Goal: Navigation & Orientation: Find specific page/section

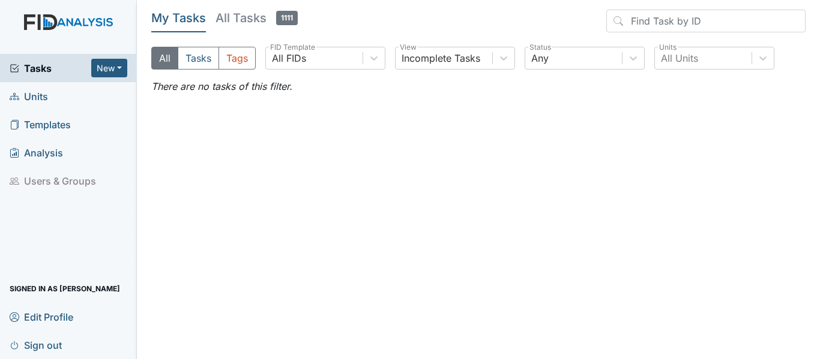
click at [29, 94] on span "Units" at bounding box center [29, 96] width 38 height 19
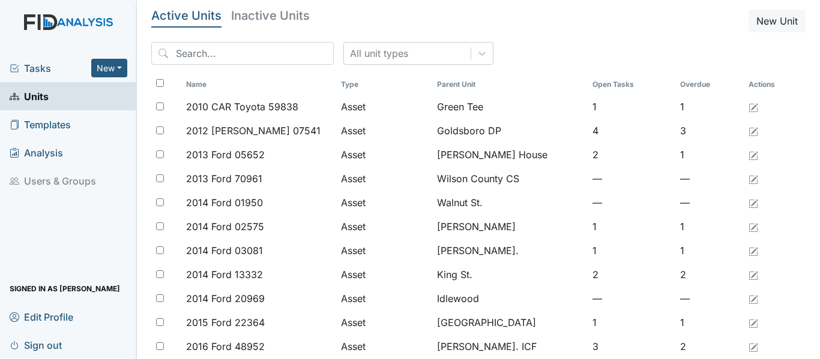
click at [34, 71] on span "Tasks" at bounding box center [51, 68] width 82 height 14
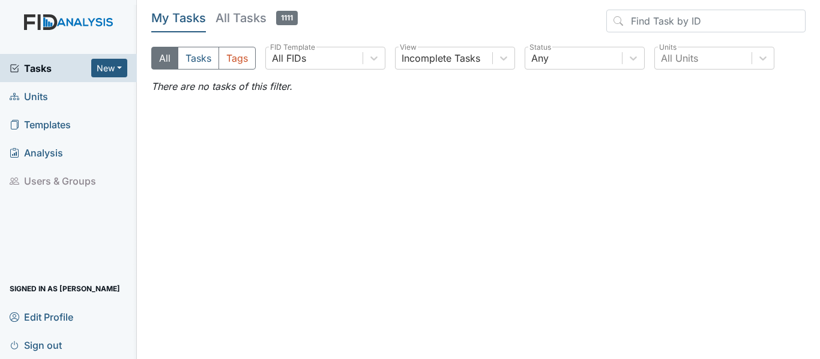
click at [46, 96] on span "Units" at bounding box center [29, 96] width 38 height 19
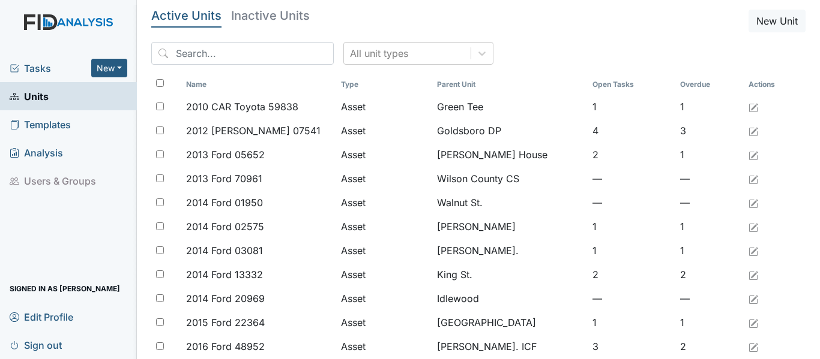
click at [40, 68] on span "Tasks" at bounding box center [51, 68] width 82 height 14
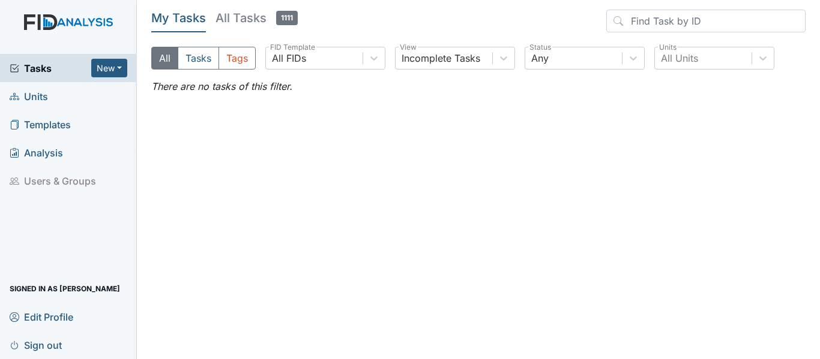
click at [41, 103] on span "Units" at bounding box center [29, 96] width 38 height 19
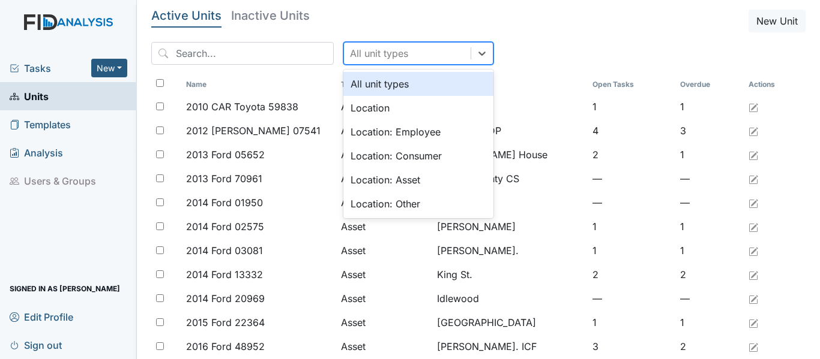
click at [385, 56] on div "All unit types" at bounding box center [379, 53] width 58 height 14
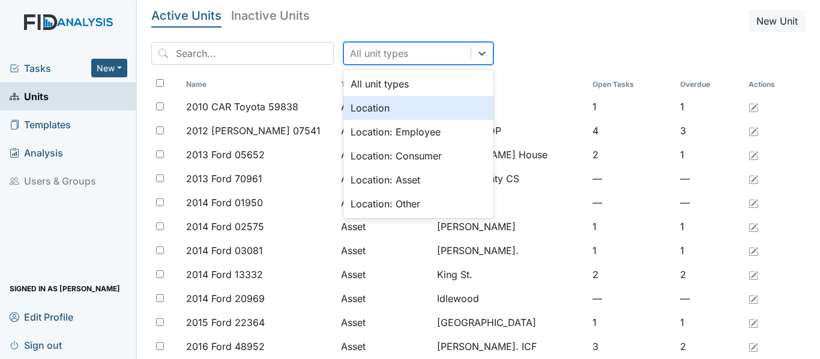
click at [374, 109] on div "Location" at bounding box center [418, 108] width 150 height 24
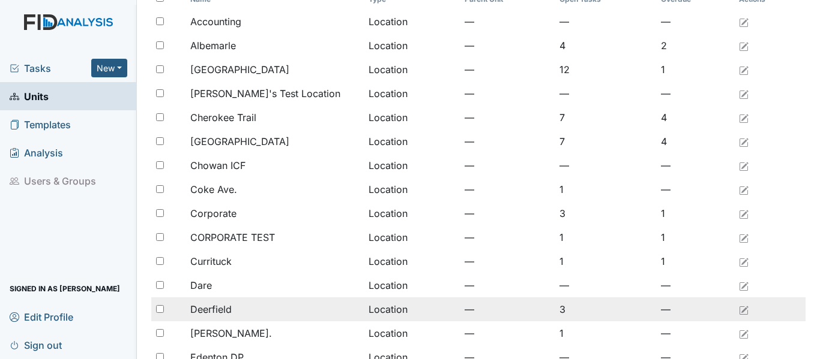
scroll to position [180, 0]
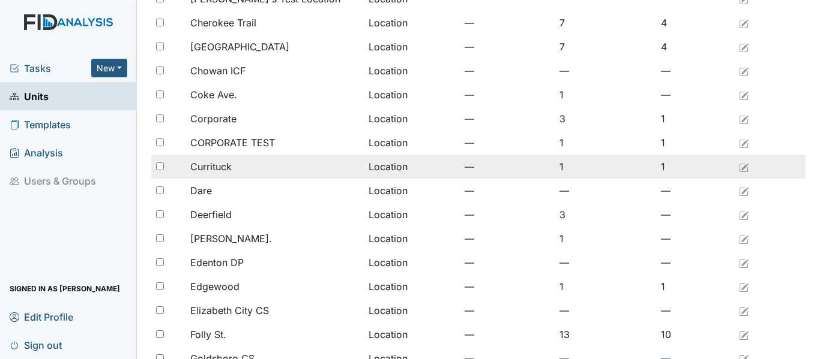
click at [230, 163] on span "Currituck" at bounding box center [210, 167] width 41 height 14
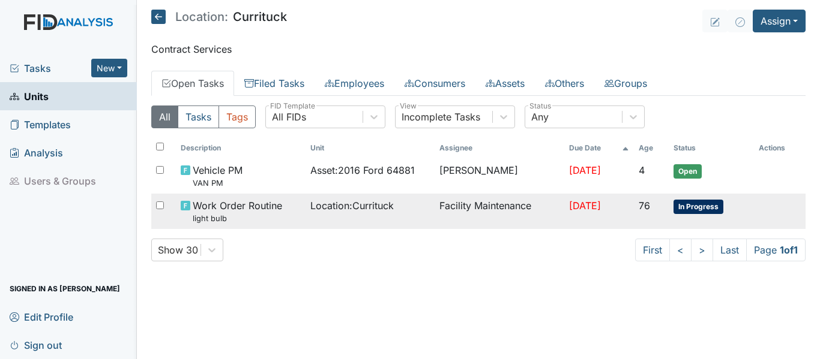
click at [291, 206] on div "Work Order Routine light bulb" at bounding box center [240, 212] width 119 height 26
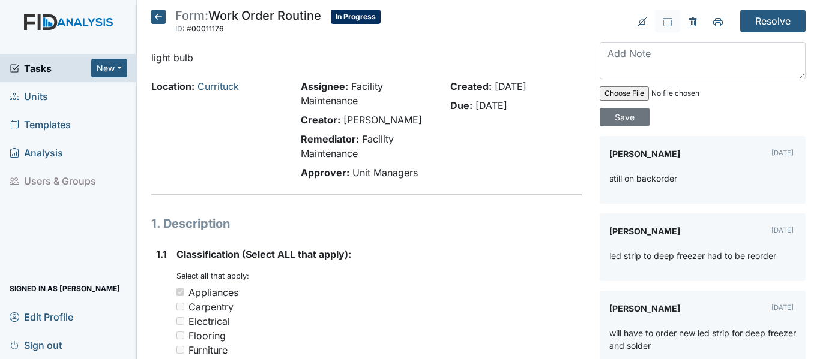
click at [157, 17] on icon at bounding box center [158, 17] width 14 height 14
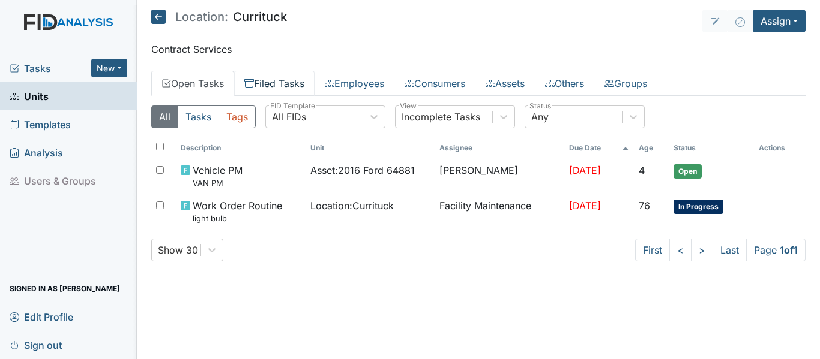
click at [282, 82] on link "Filed Tasks" at bounding box center [274, 83] width 80 height 25
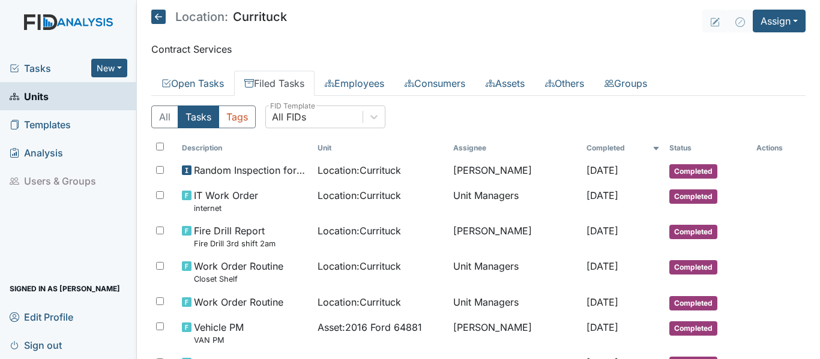
click at [161, 17] on icon at bounding box center [158, 17] width 14 height 14
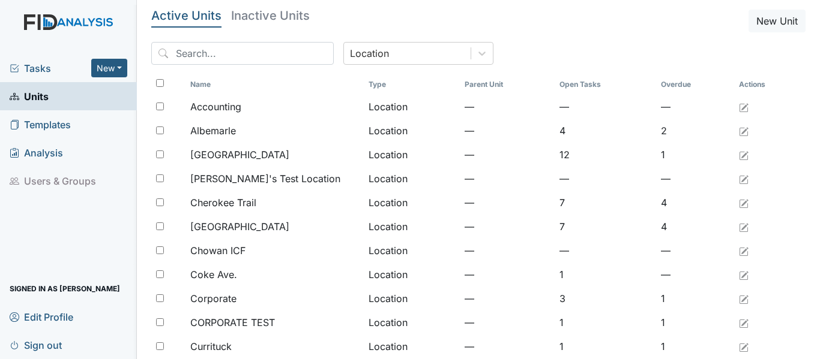
click at [84, 28] on img at bounding box center [68, 34] width 137 height 40
